Goal: Use online tool/utility: Utilize a website feature to perform a specific function

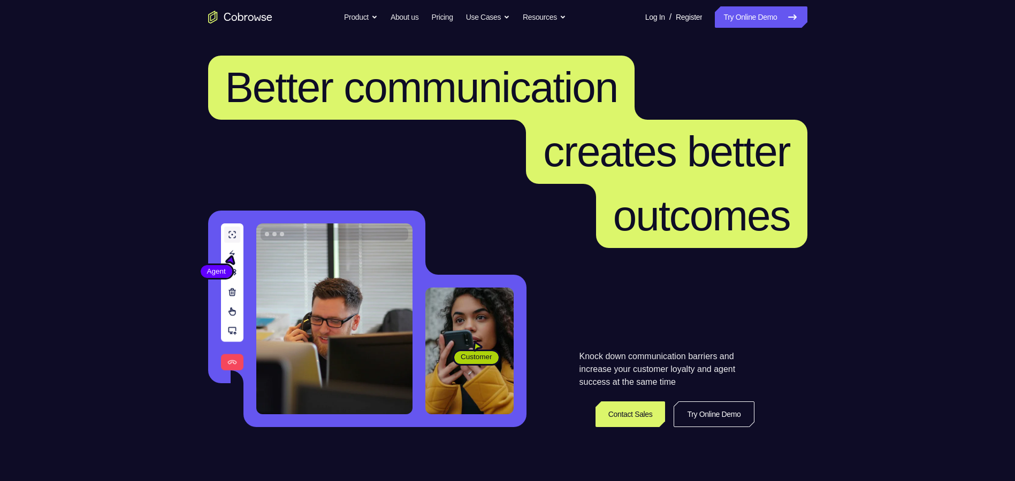
click at [769, 16] on link "Try Online Demo" at bounding box center [761, 16] width 92 height 21
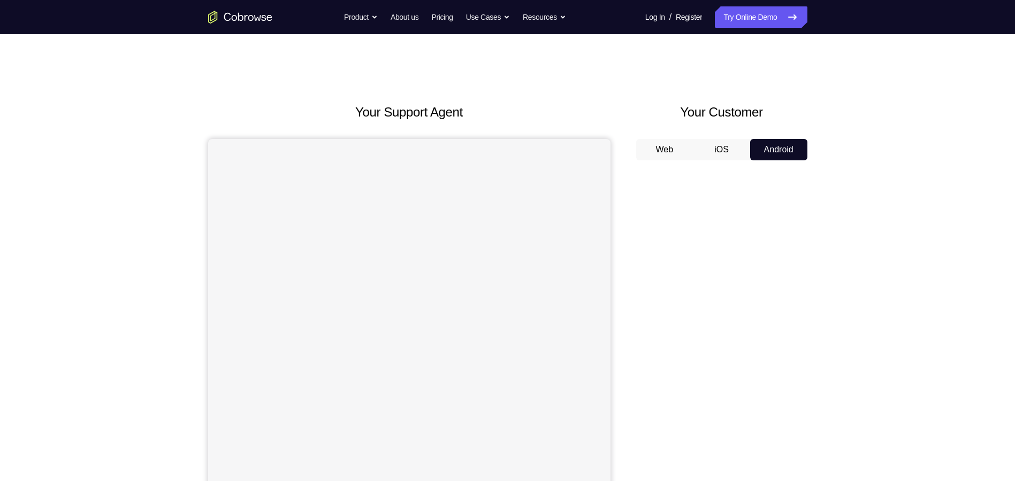
scroll to position [53, 0]
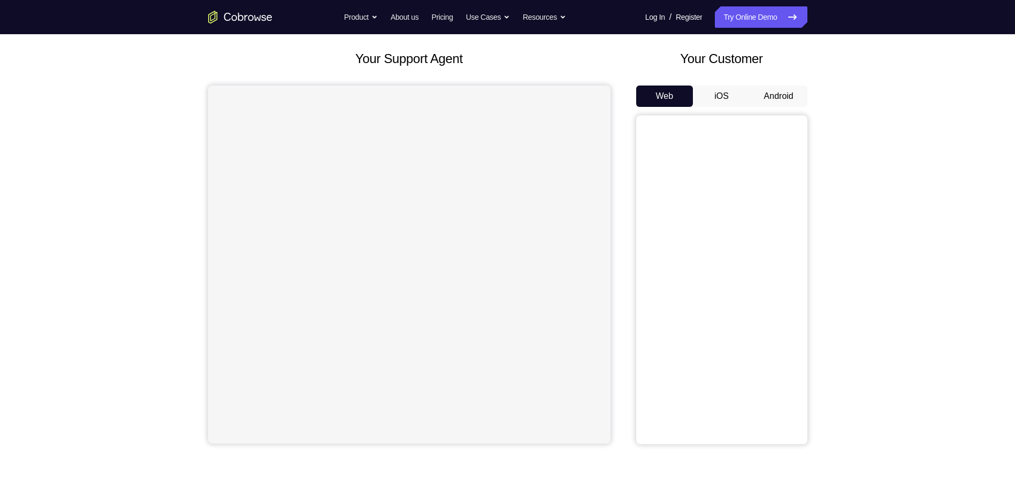
click at [788, 109] on div "Web iOS Android" at bounding box center [721, 265] width 171 height 359
click at [778, 96] on button "Android" at bounding box center [778, 96] width 57 height 21
